Goal: Find specific page/section: Find specific page/section

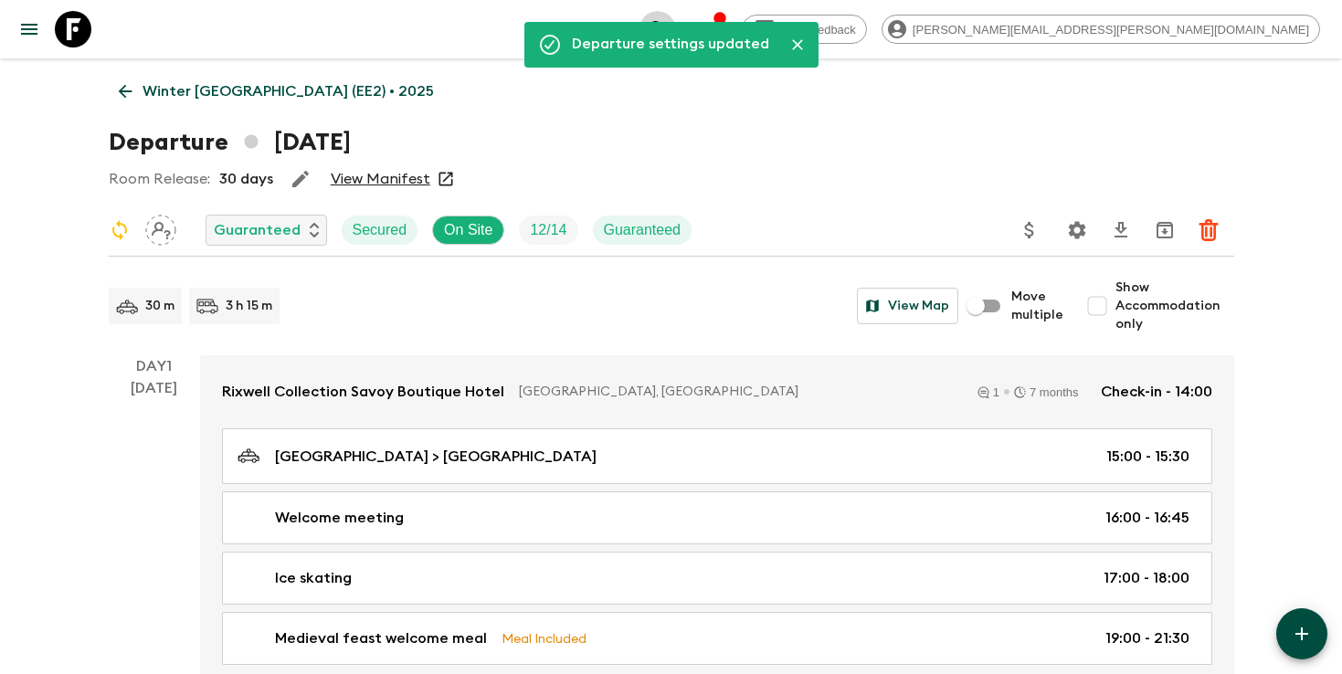
click at [665, 34] on icon "search adventures" at bounding box center [658, 29] width 16 height 16
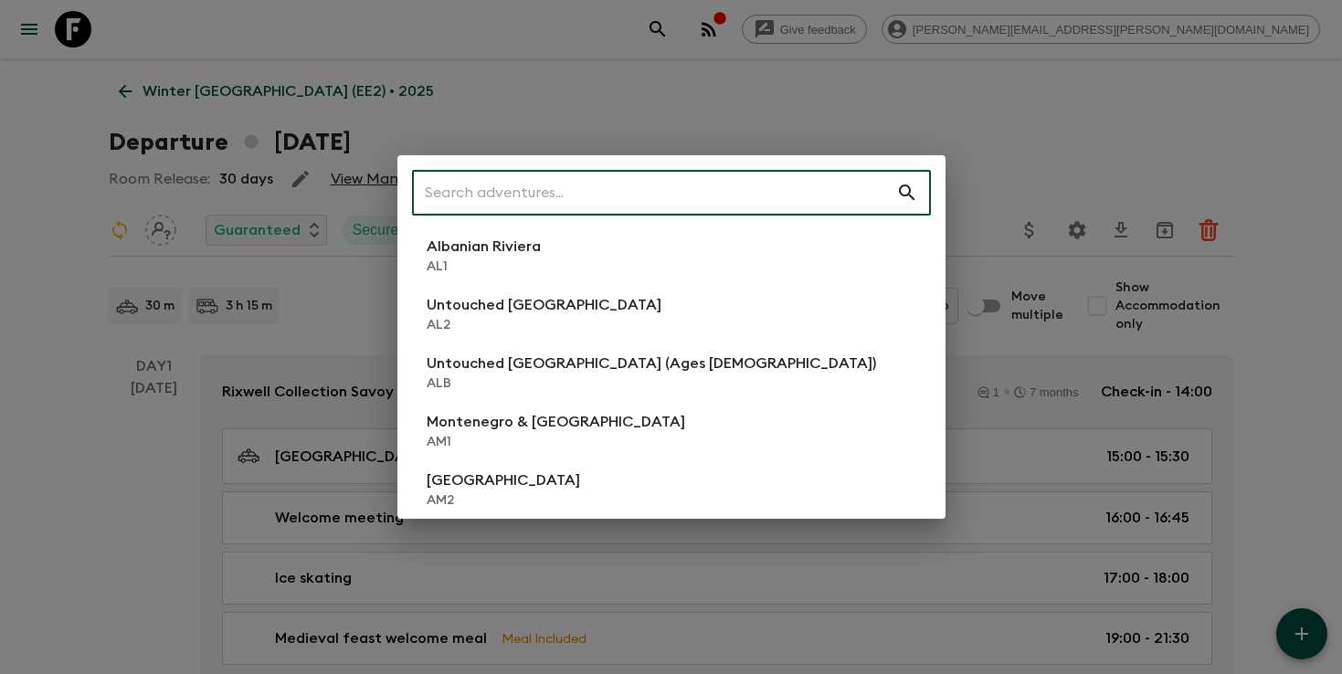
click at [789, 179] on input "text" at bounding box center [654, 192] width 484 height 51
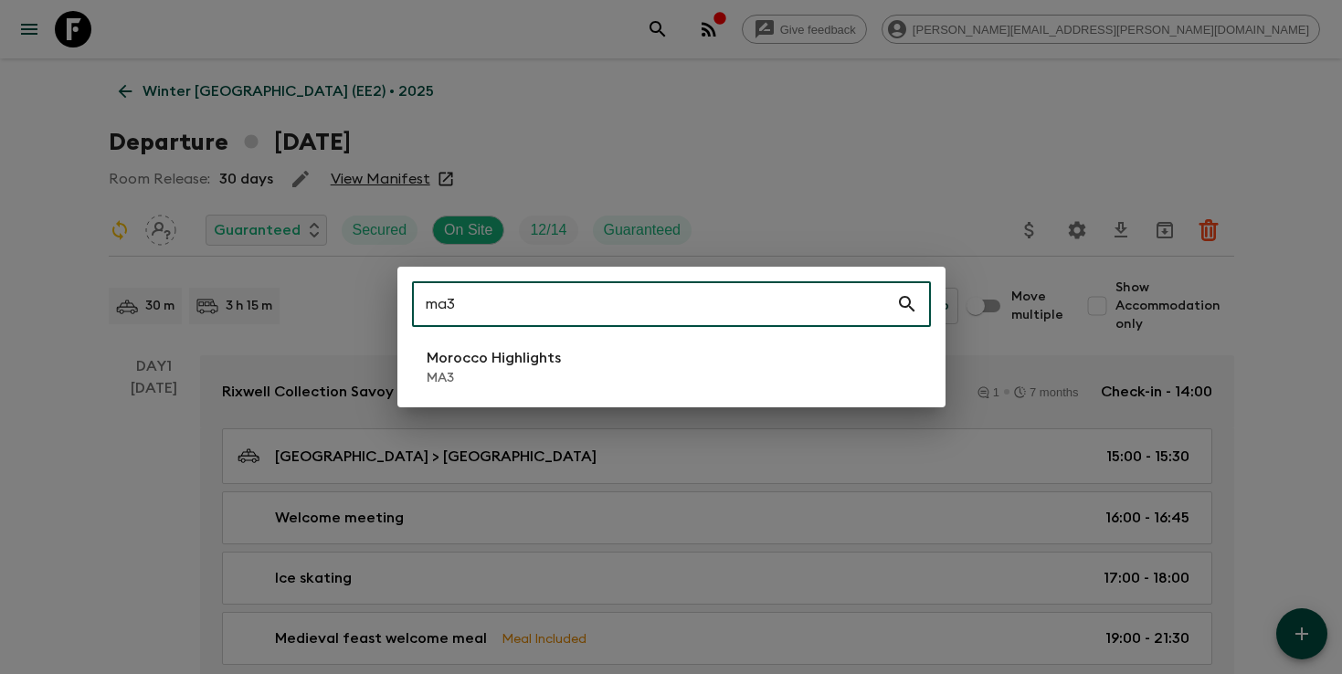
type input "ma3"
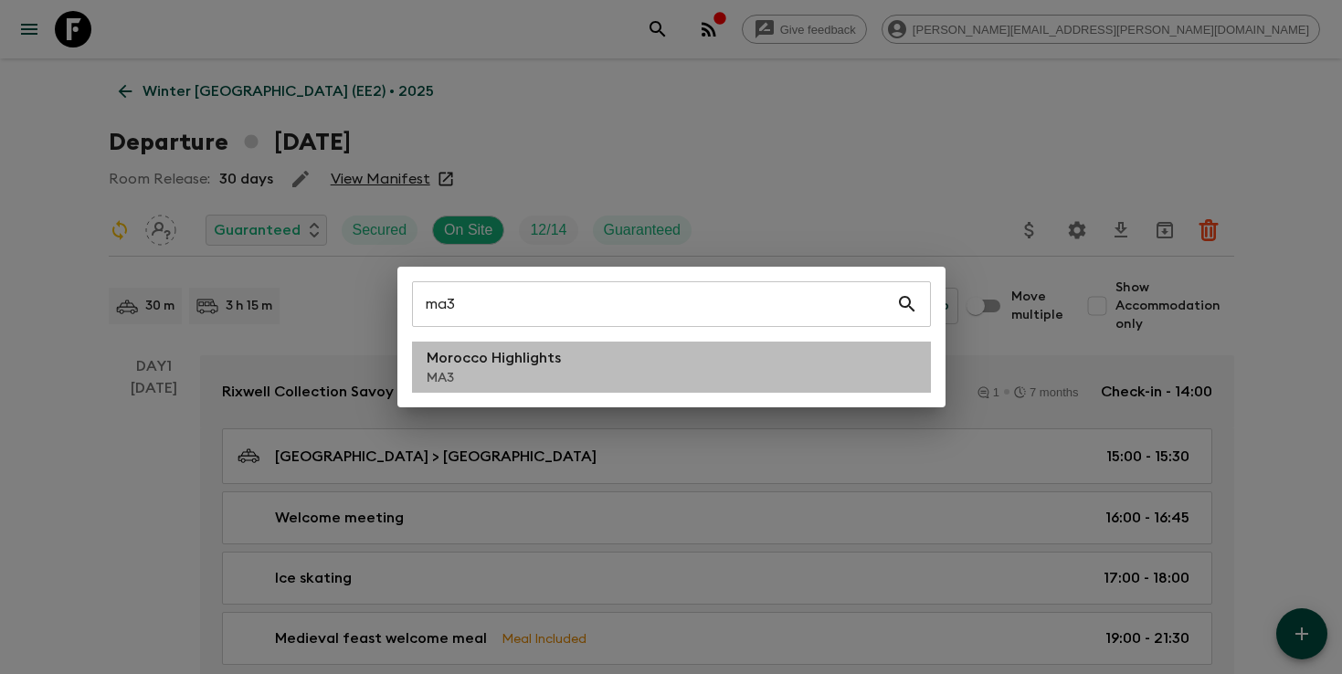
click at [592, 361] on li "Morocco Highlights MA3" at bounding box center [671, 367] width 519 height 51
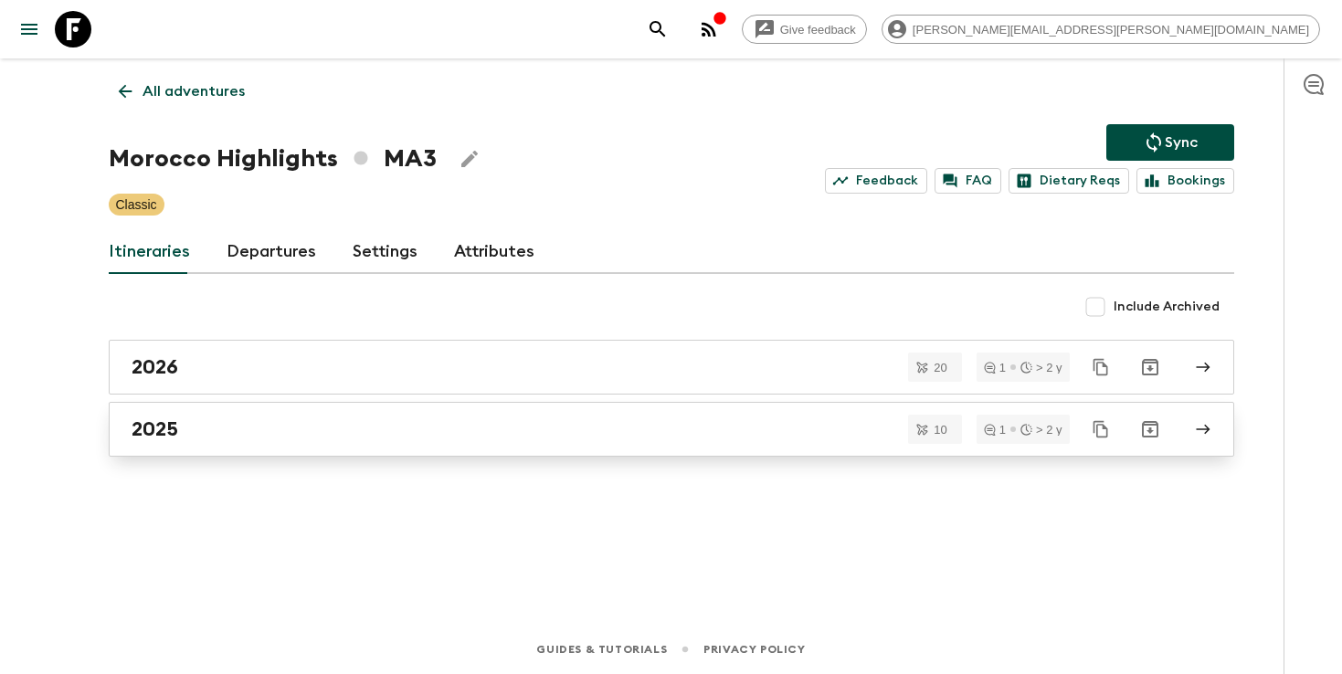
click at [552, 411] on link "2025" at bounding box center [672, 429] width 1126 height 55
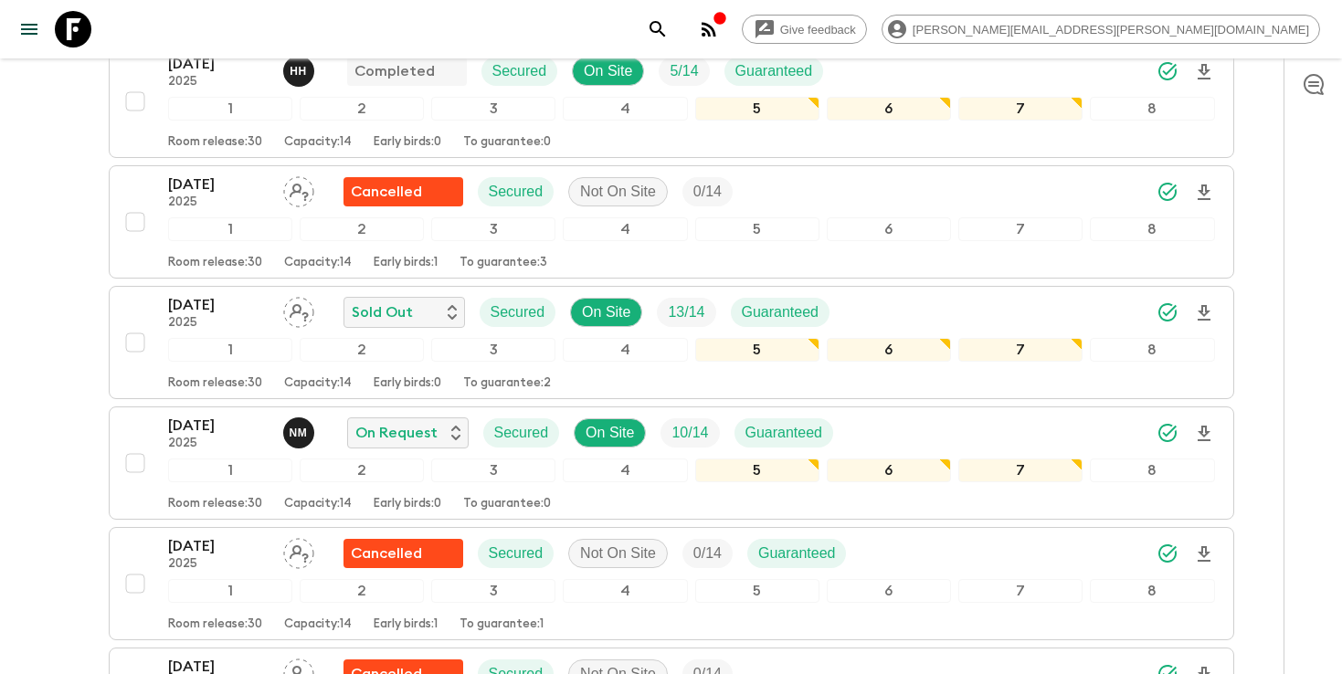
scroll to position [327, 0]
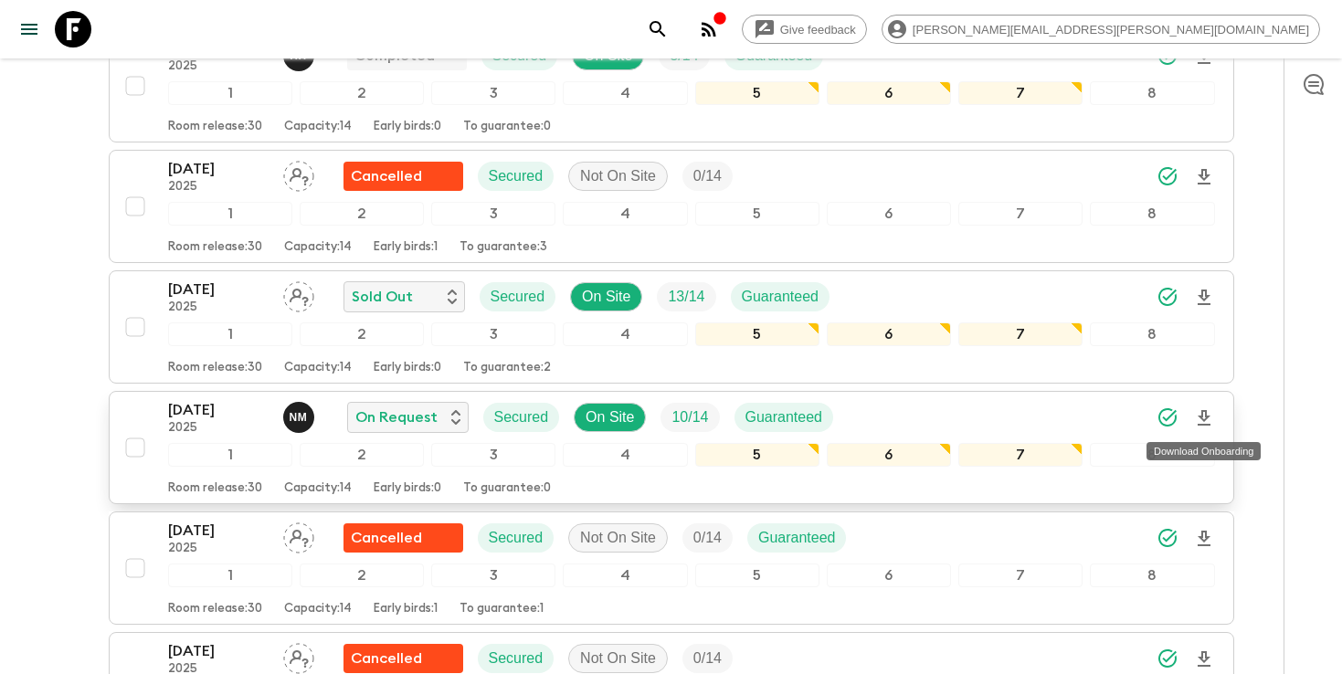
click at [1204, 419] on icon "Download Onboarding" at bounding box center [1204, 418] width 13 height 16
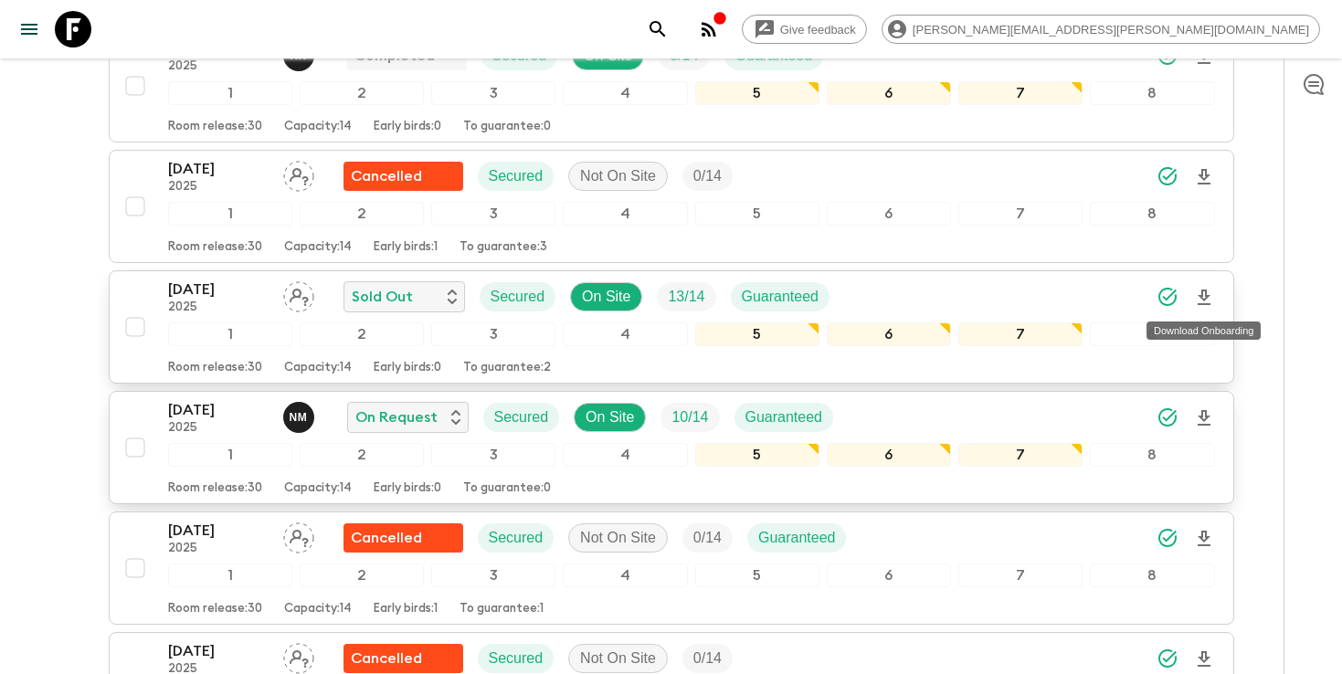
click at [1211, 295] on icon "Download Onboarding" at bounding box center [1204, 298] width 22 height 22
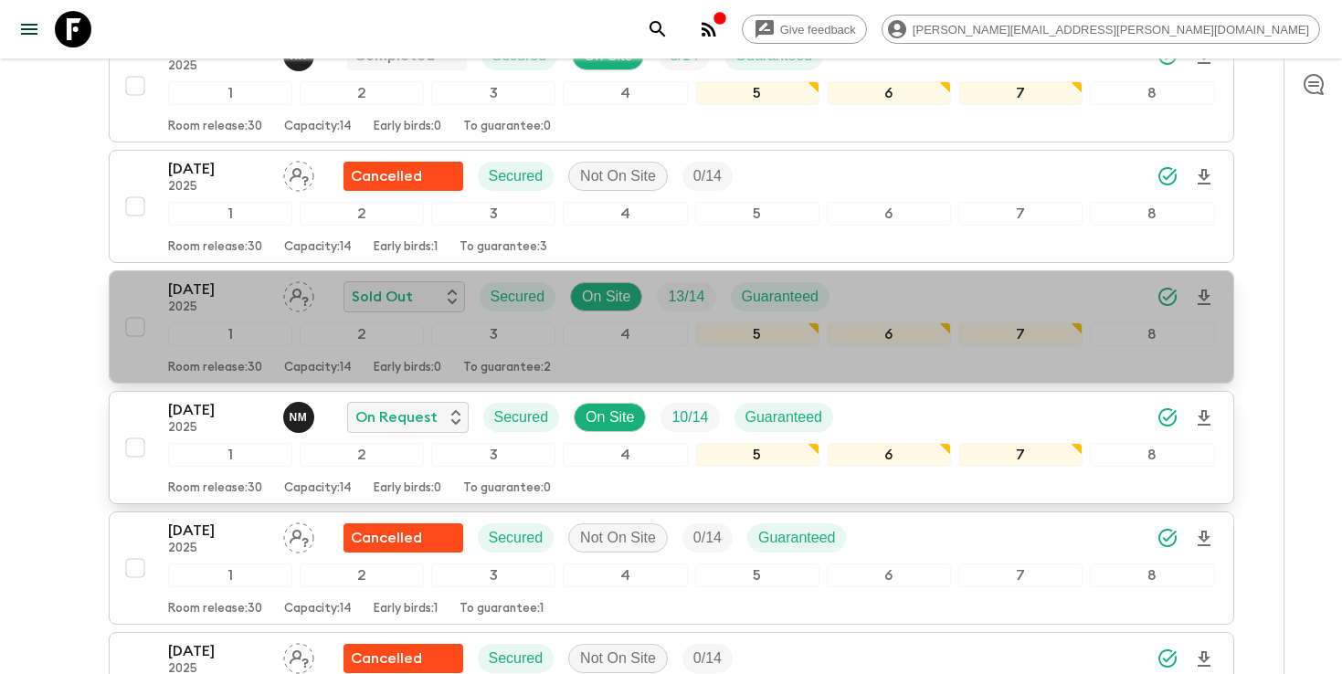
click at [954, 294] on div "[DATE] 2025 Sold Out Secured On Site 13 / 14 Guaranteed" at bounding box center [691, 297] width 1047 height 37
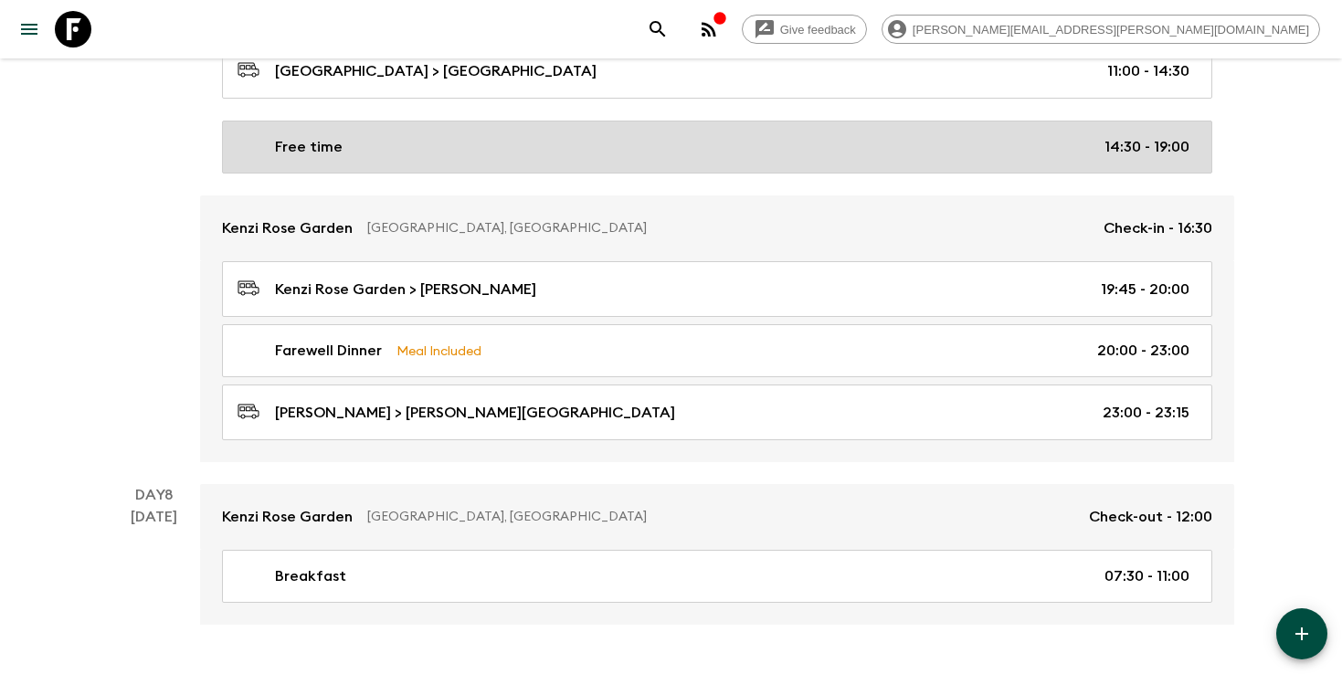
scroll to position [3974, 0]
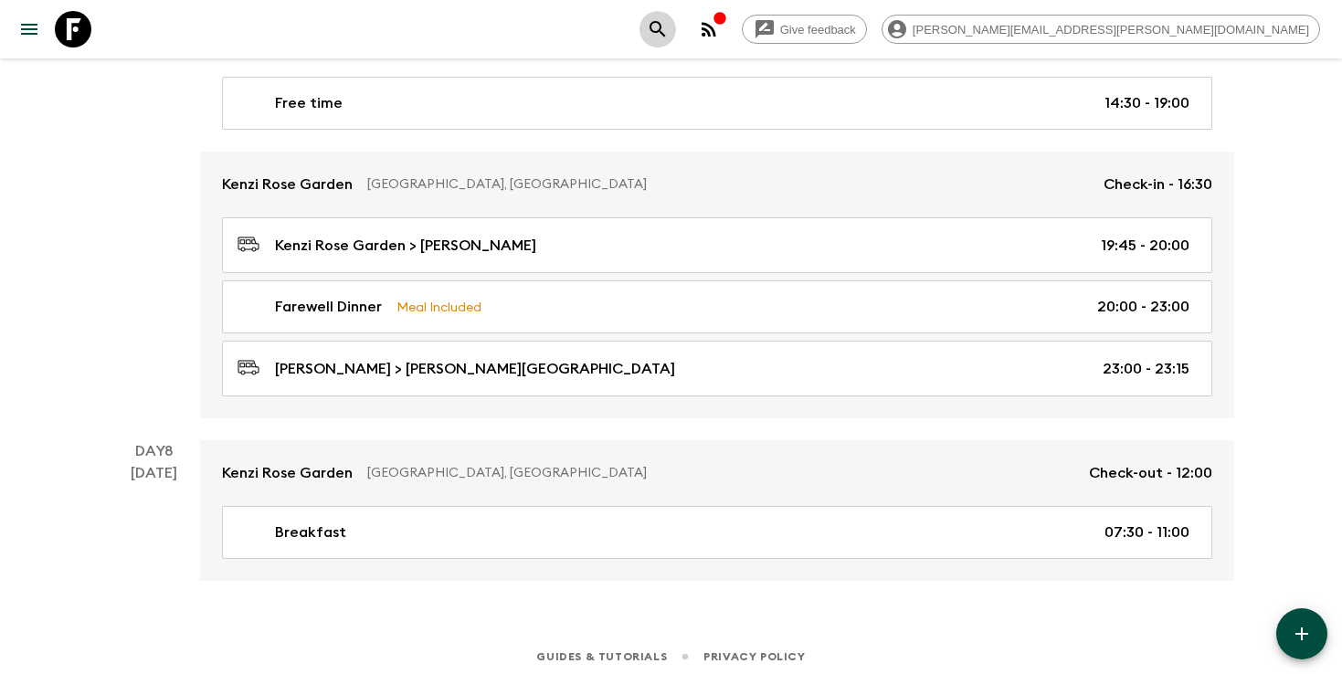
click at [669, 26] on icon "search adventures" at bounding box center [658, 29] width 22 height 22
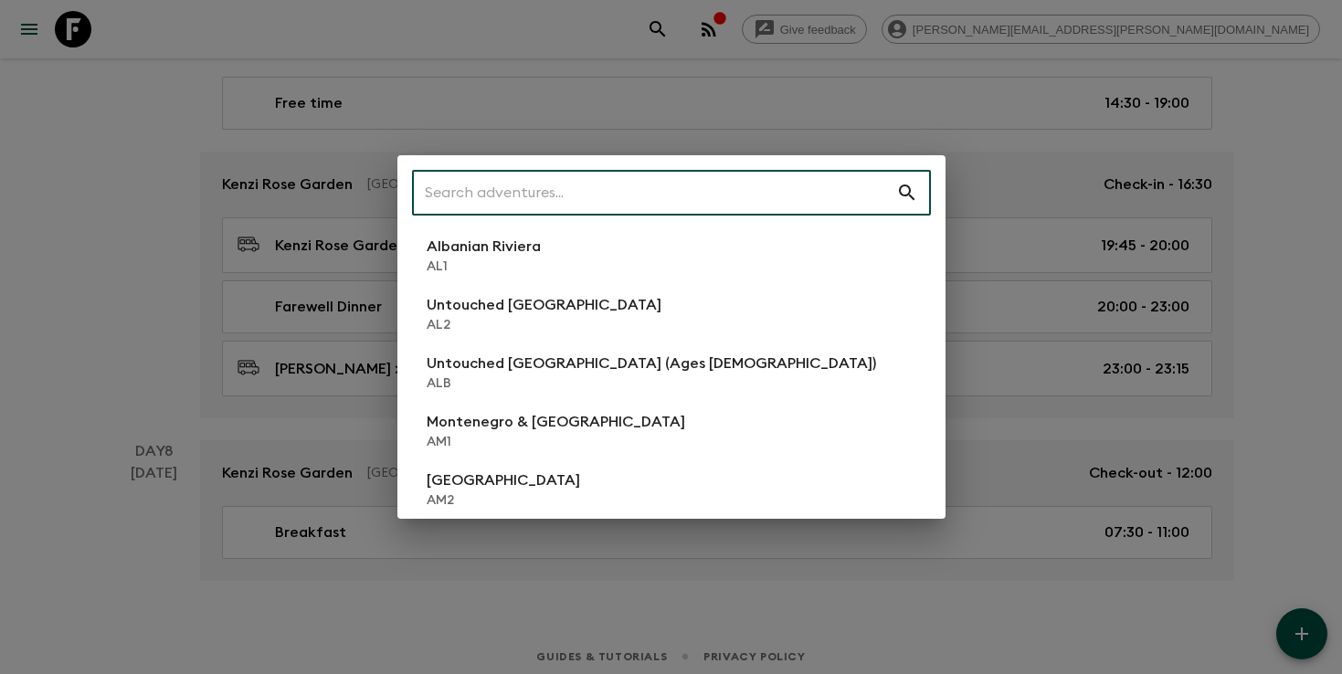
click at [804, 181] on input "text" at bounding box center [654, 192] width 484 height 51
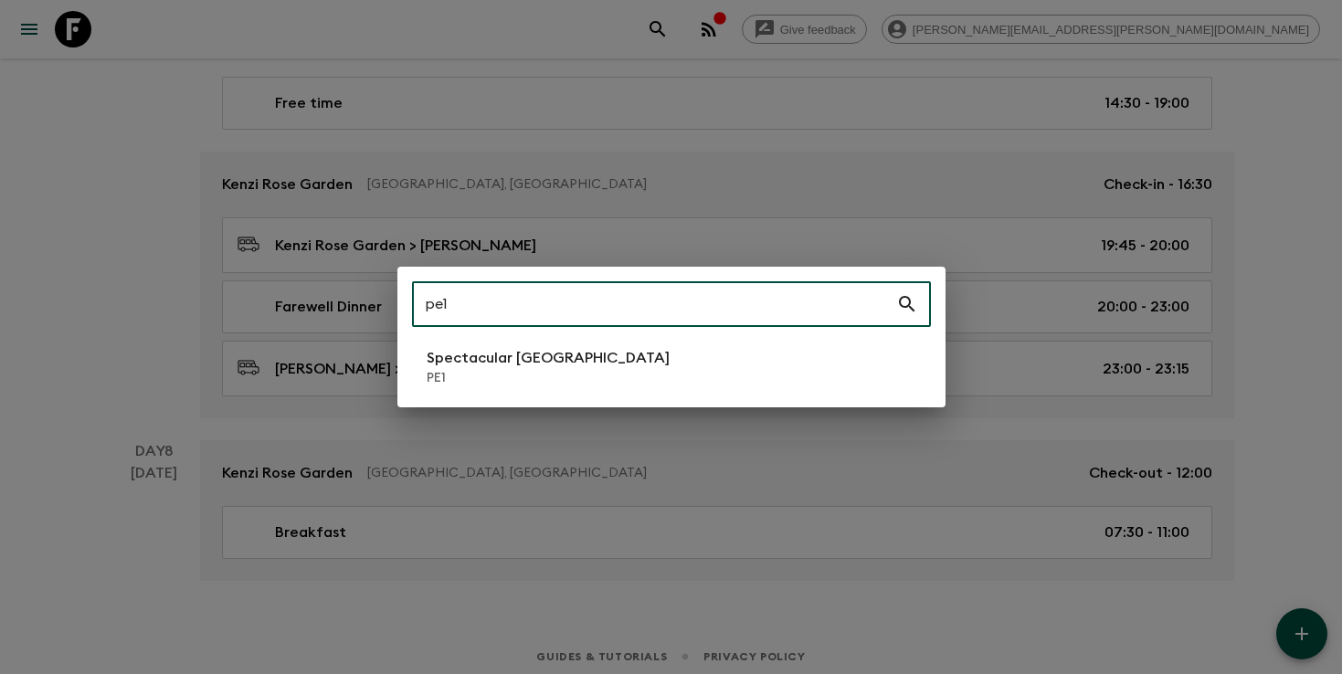
type input "pe1"
click at [634, 387] on li "Spectacular Peru PE1" at bounding box center [671, 367] width 519 height 51
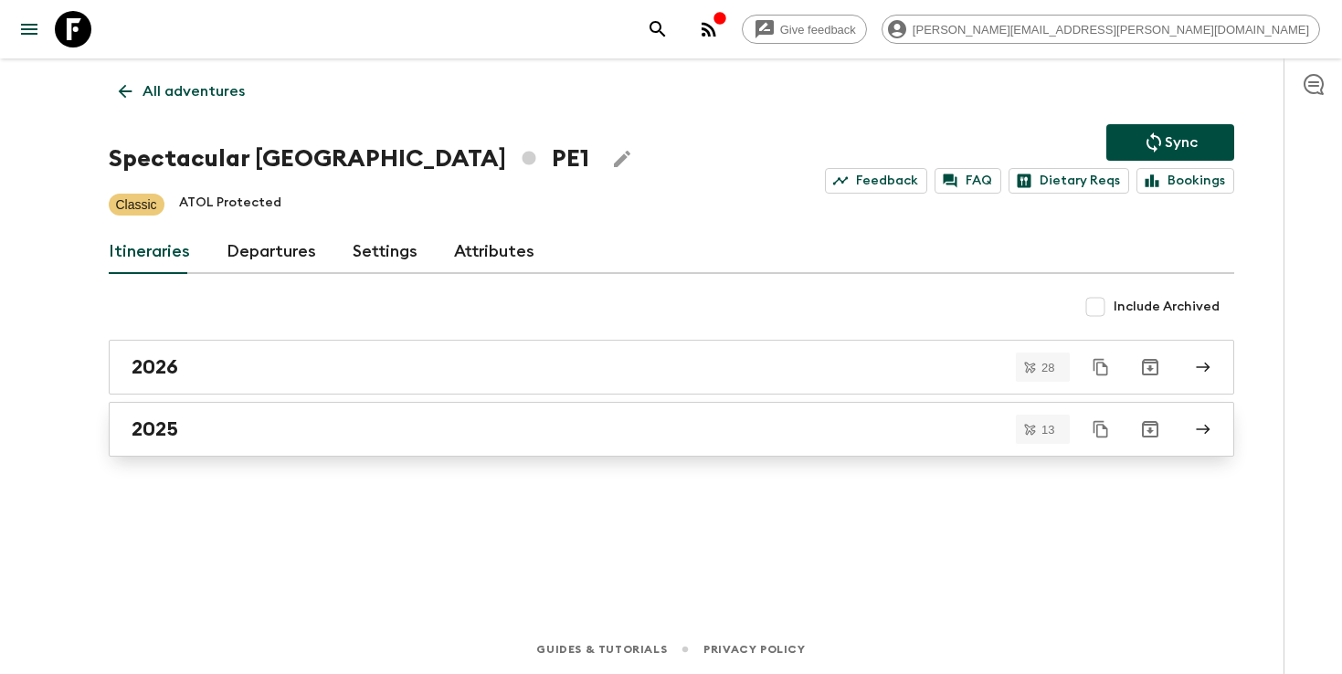
click at [662, 411] on link "2025" at bounding box center [672, 429] width 1126 height 55
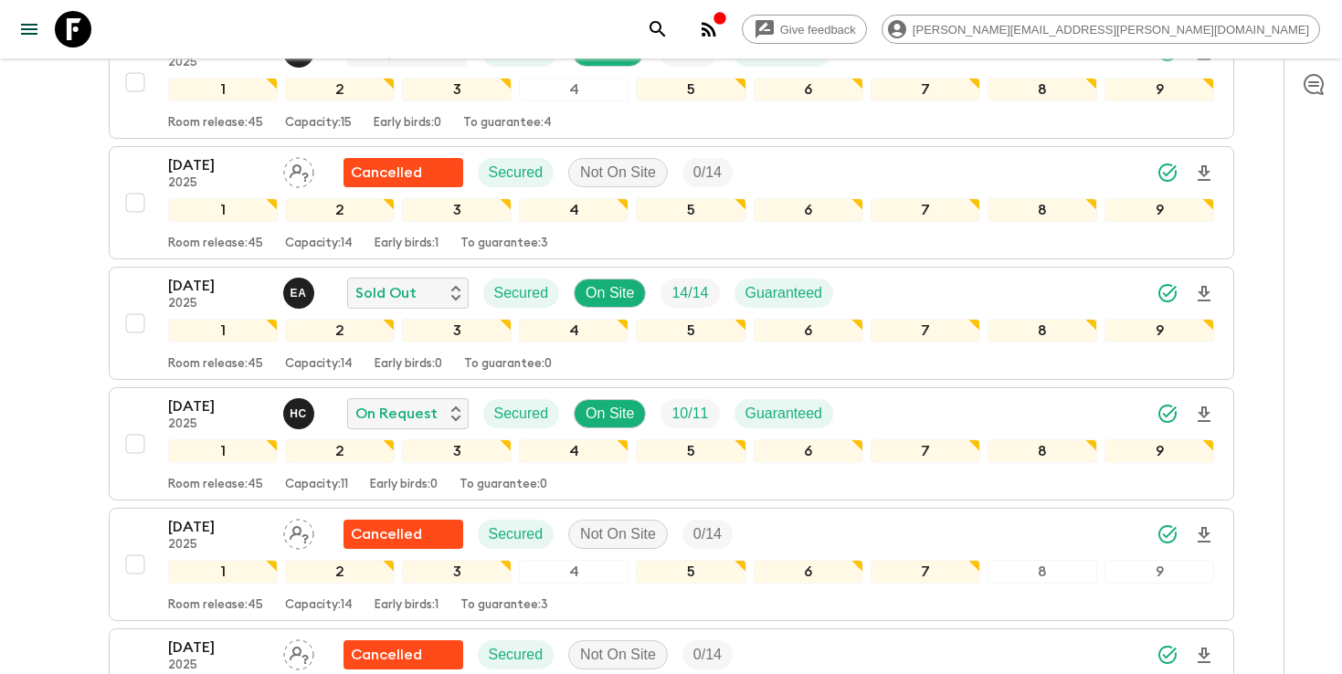
scroll to position [581, 0]
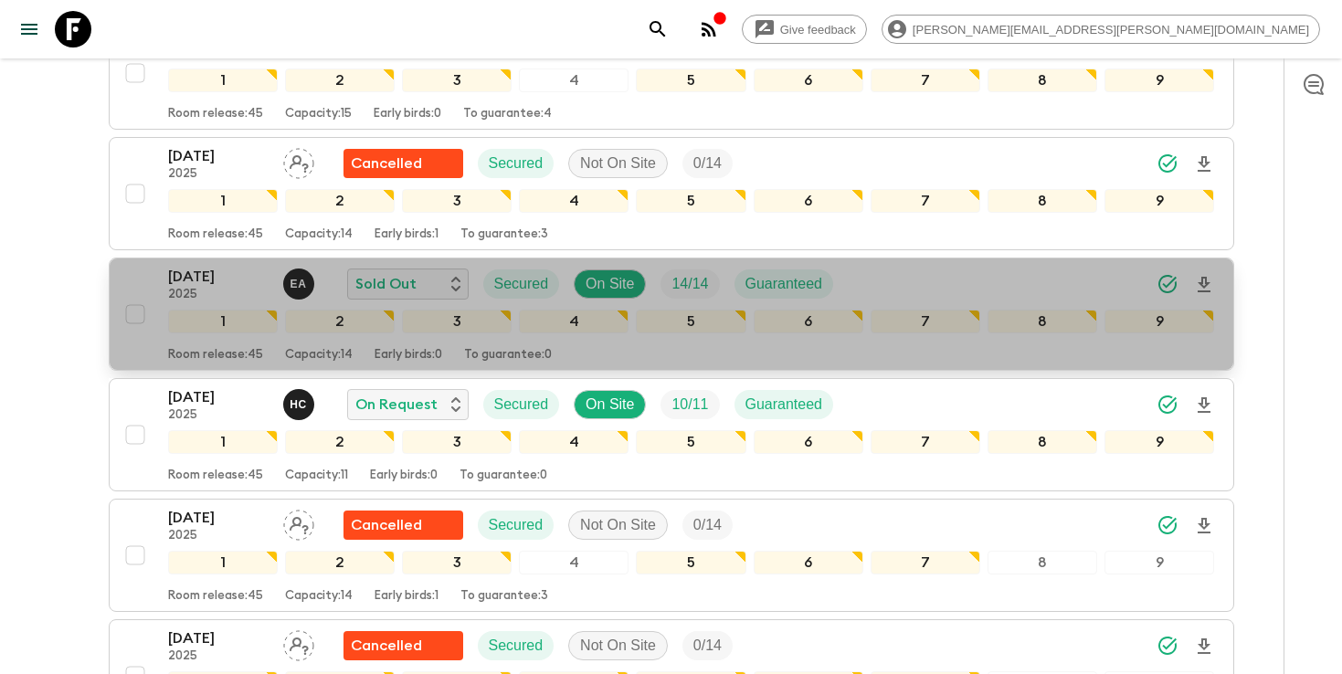
click at [1202, 289] on icon "Download Onboarding" at bounding box center [1204, 285] width 22 height 22
